Goal: Book appointment/travel/reservation

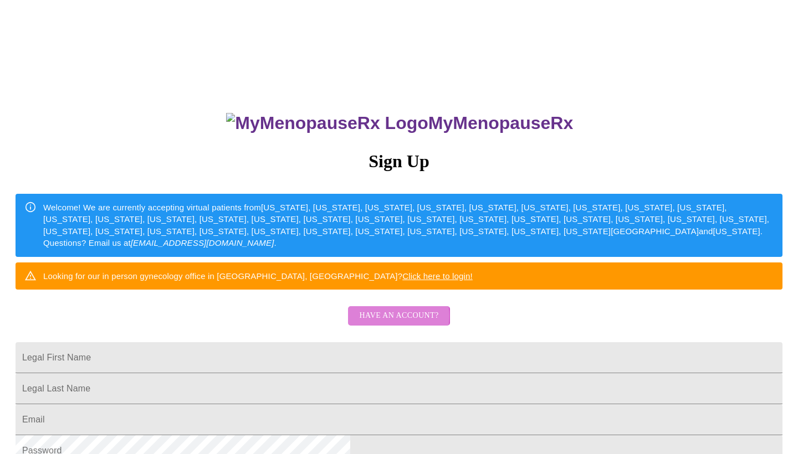
click at [382, 323] on span "Have an account?" at bounding box center [398, 316] width 79 height 14
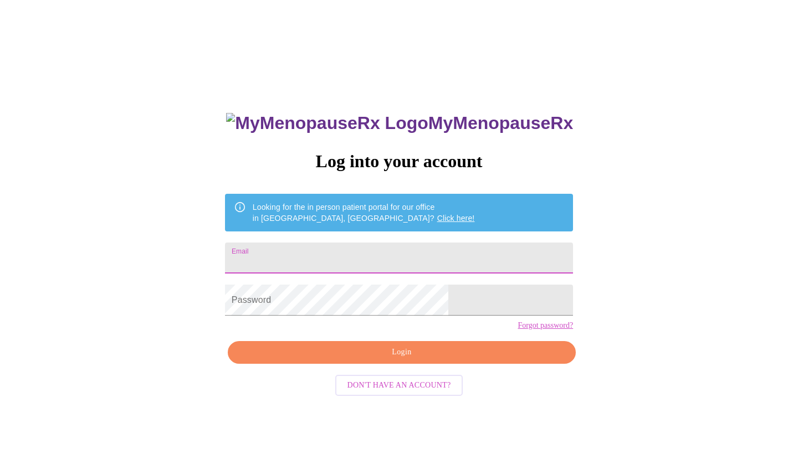
click at [366, 253] on input "Email" at bounding box center [399, 258] width 348 height 31
type input "[EMAIL_ADDRESS][DOMAIN_NAME]"
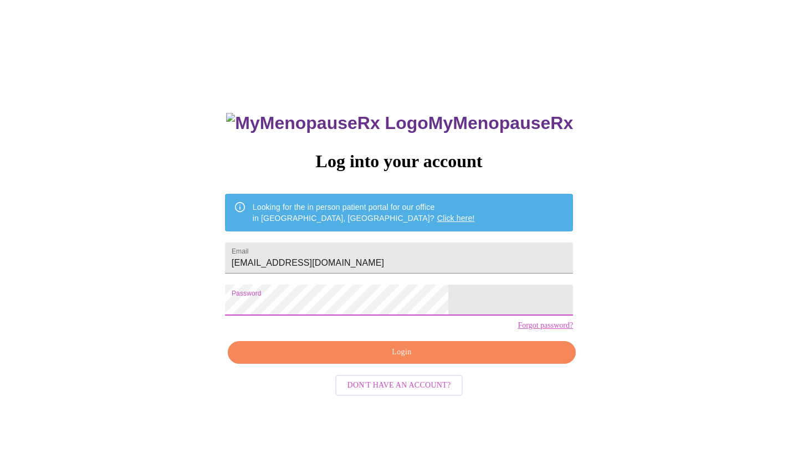
click at [385, 360] on span "Login" at bounding box center [402, 353] width 323 height 14
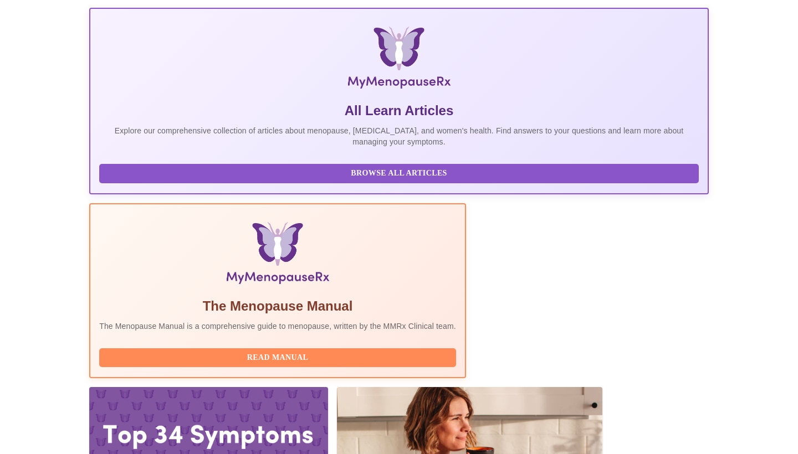
scroll to position [208, 0]
